Goal: Information Seeking & Learning: Find specific fact

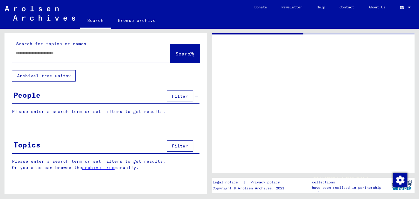
type input "*******"
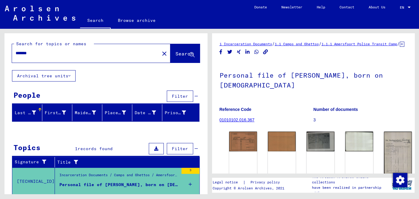
scroll to position [17, 0]
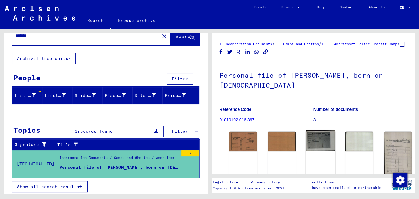
click at [306, 149] on img at bounding box center [320, 141] width 29 height 21
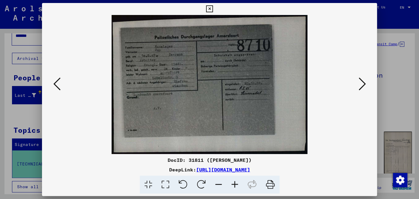
click at [361, 83] on icon at bounding box center [362, 84] width 7 height 14
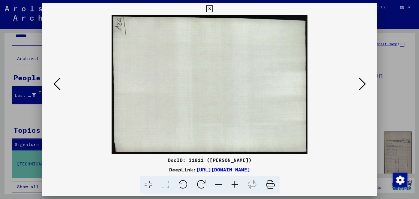
click at [366, 86] on icon at bounding box center [362, 84] width 7 height 14
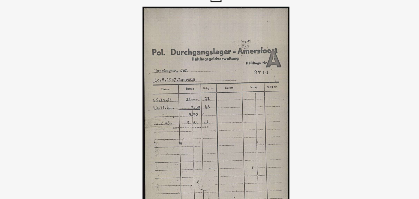
click at [313, 63] on img at bounding box center [209, 84] width 295 height 139
